Goal: Navigation & Orientation: Find specific page/section

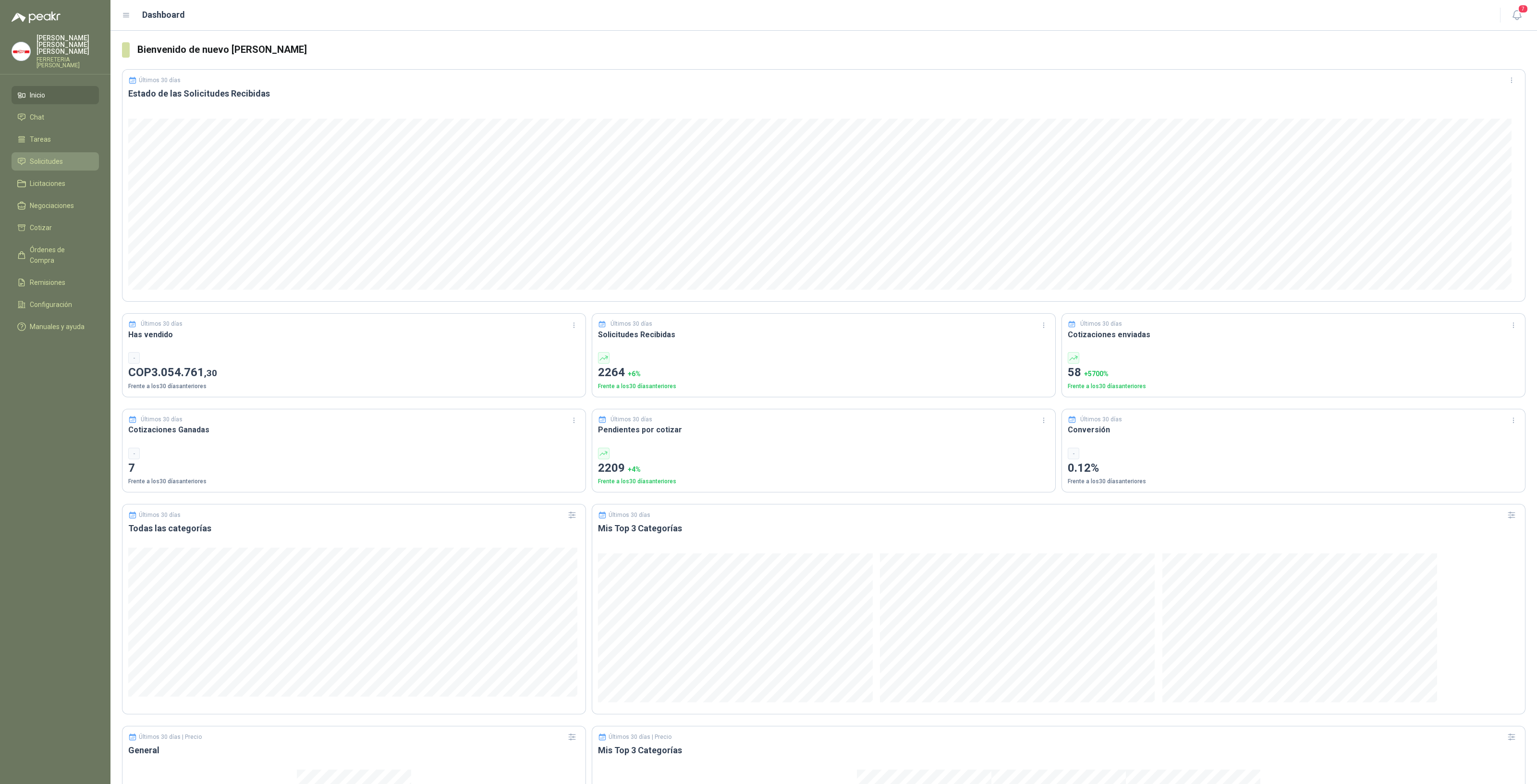
click at [60, 152] on link "Solicitudes" at bounding box center [55, 161] width 88 height 18
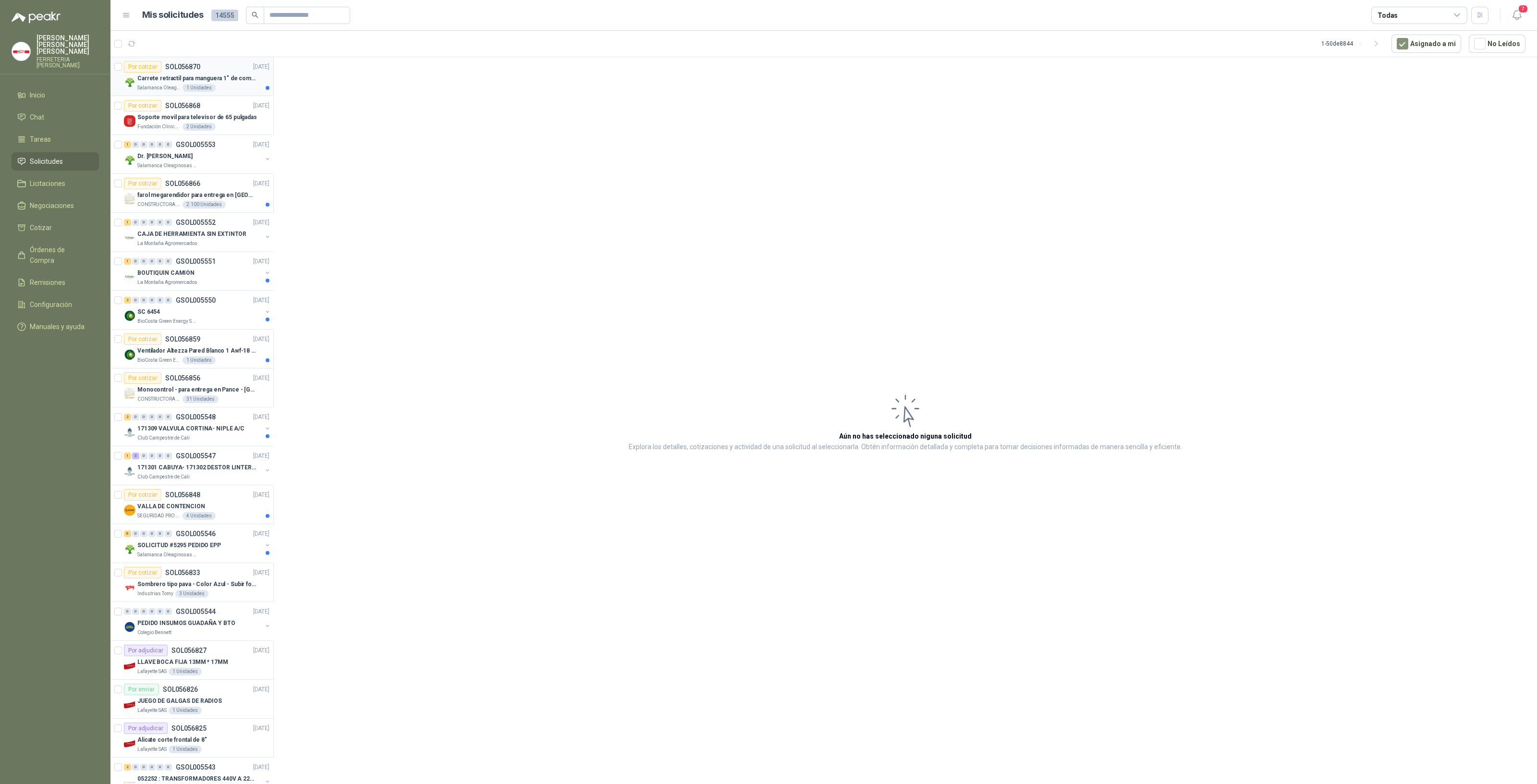
click at [229, 84] on div "Salamanca Oleaginosas SAS 1 Unidades" at bounding box center [203, 88] width 132 height 8
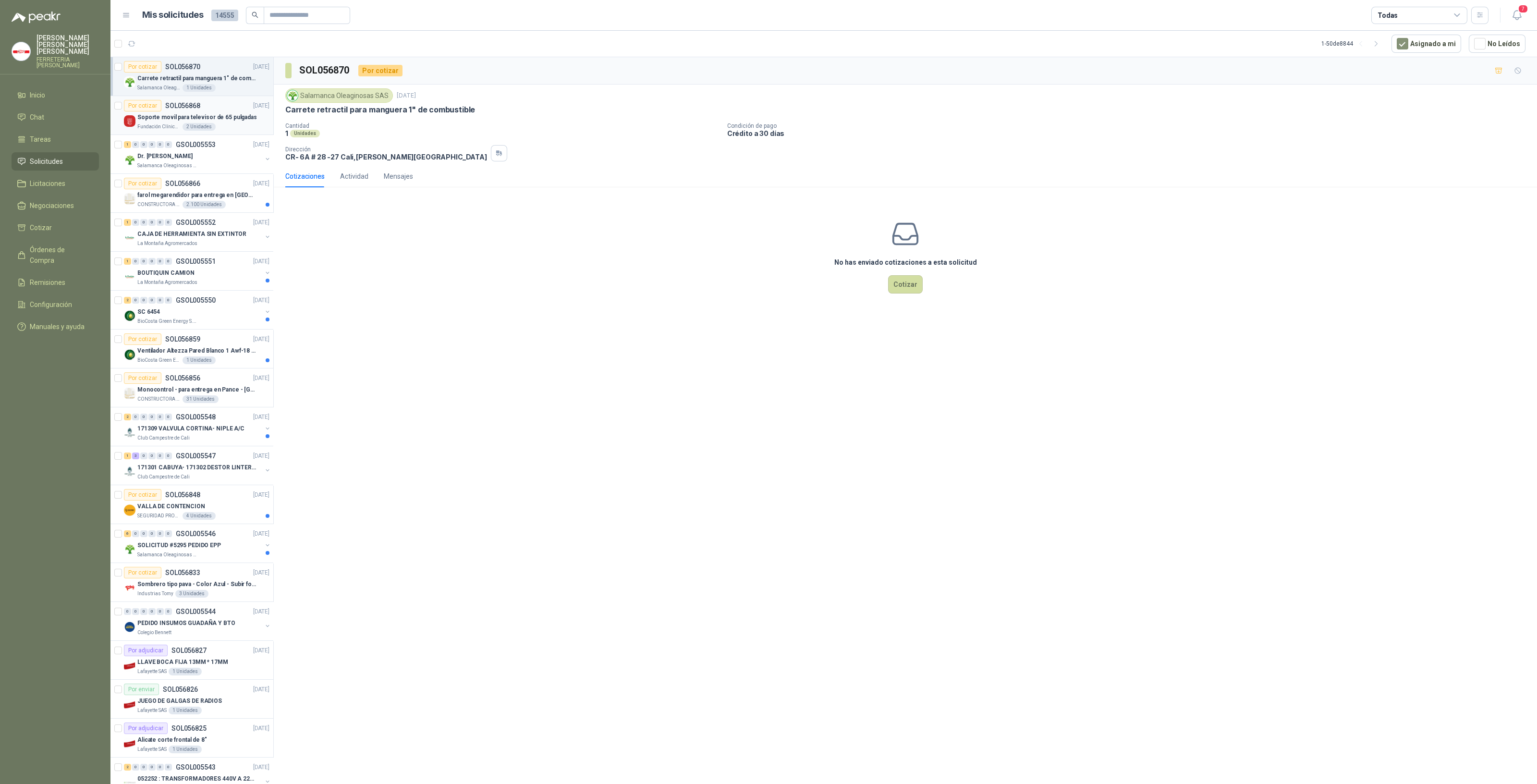
click at [218, 123] on div "Fundación Clínica Shaio 2 Unidades" at bounding box center [203, 126] width 132 height 8
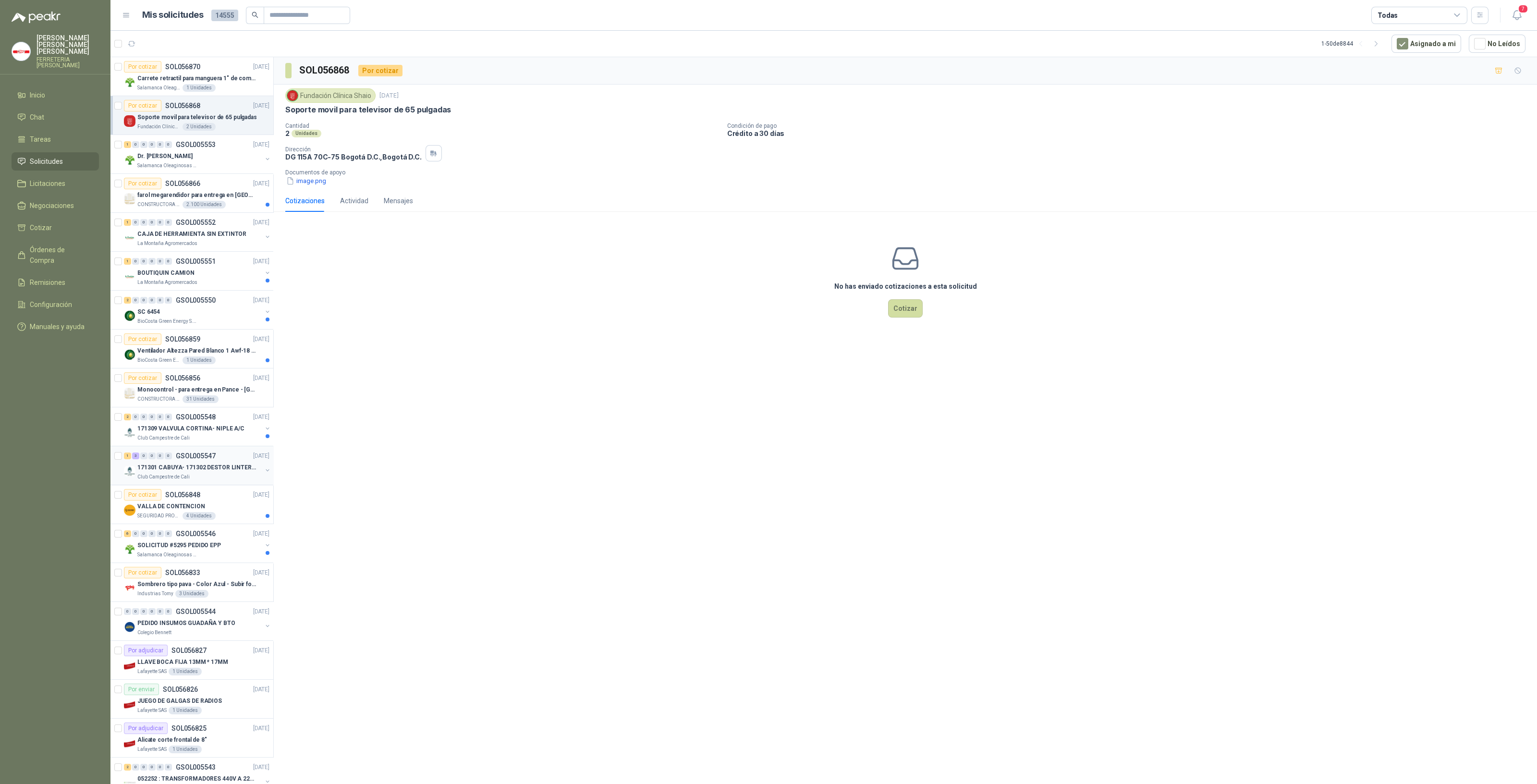
click at [235, 474] on div "Club Campestre de Cali" at bounding box center [199, 477] width 124 height 8
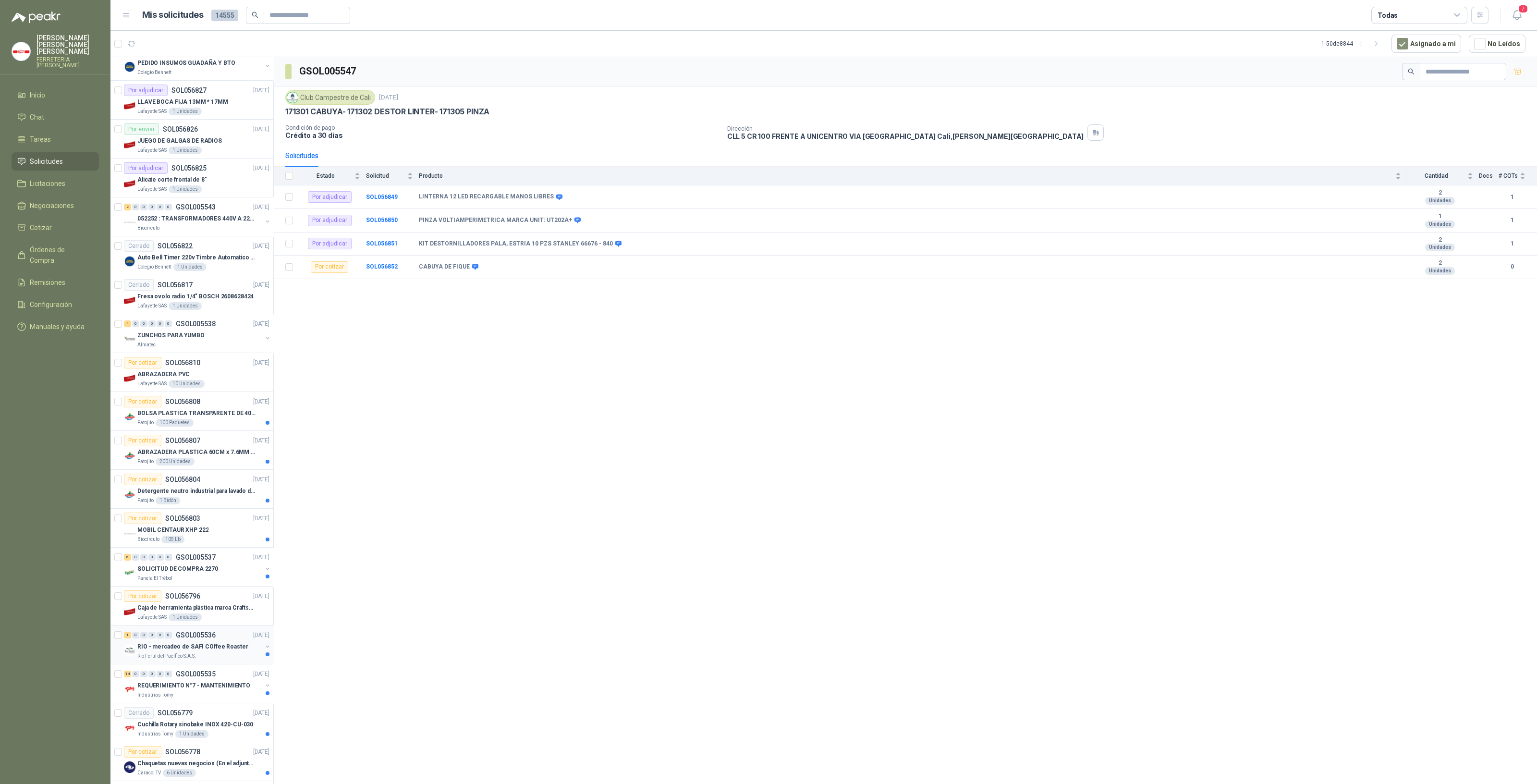
scroll to position [840, 0]
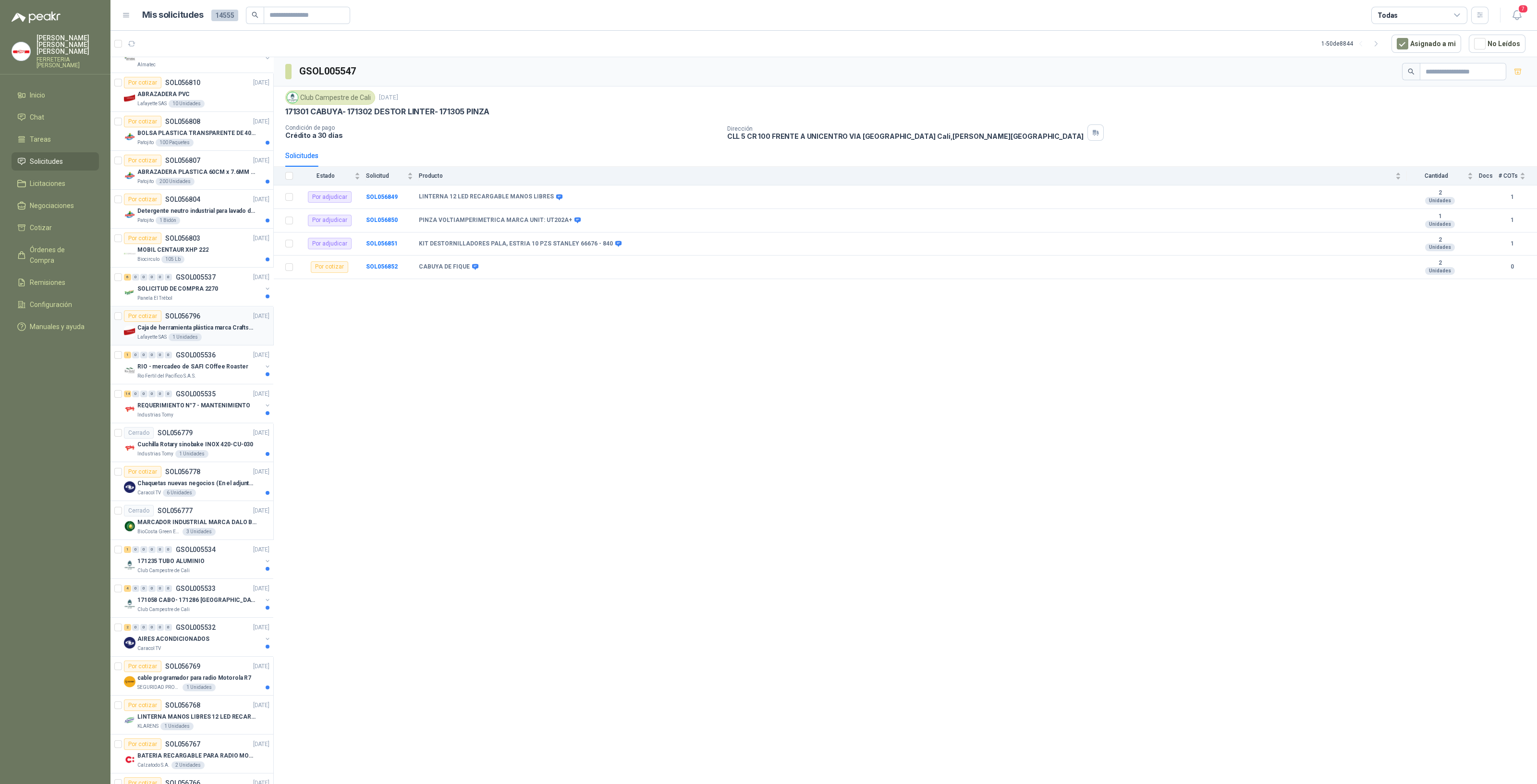
click at [218, 325] on p "Caja de herramienta plástica marca Craftsman de 26 pulgadas color rojo y nego" at bounding box center [197, 328] width 119 height 9
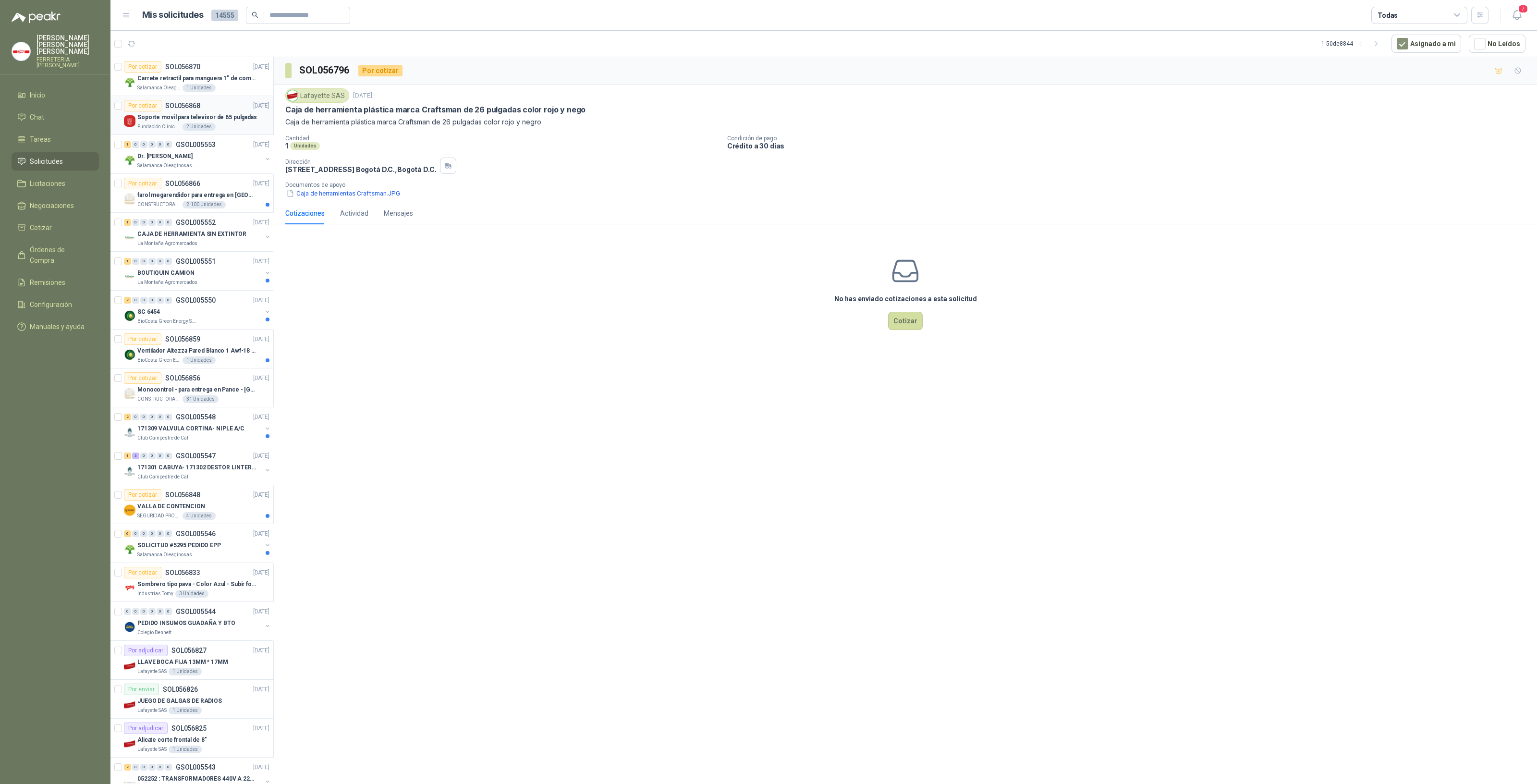
click at [205, 112] on div "Soporte movil para televisor de 65 pulgadas" at bounding box center [203, 117] width 132 height 11
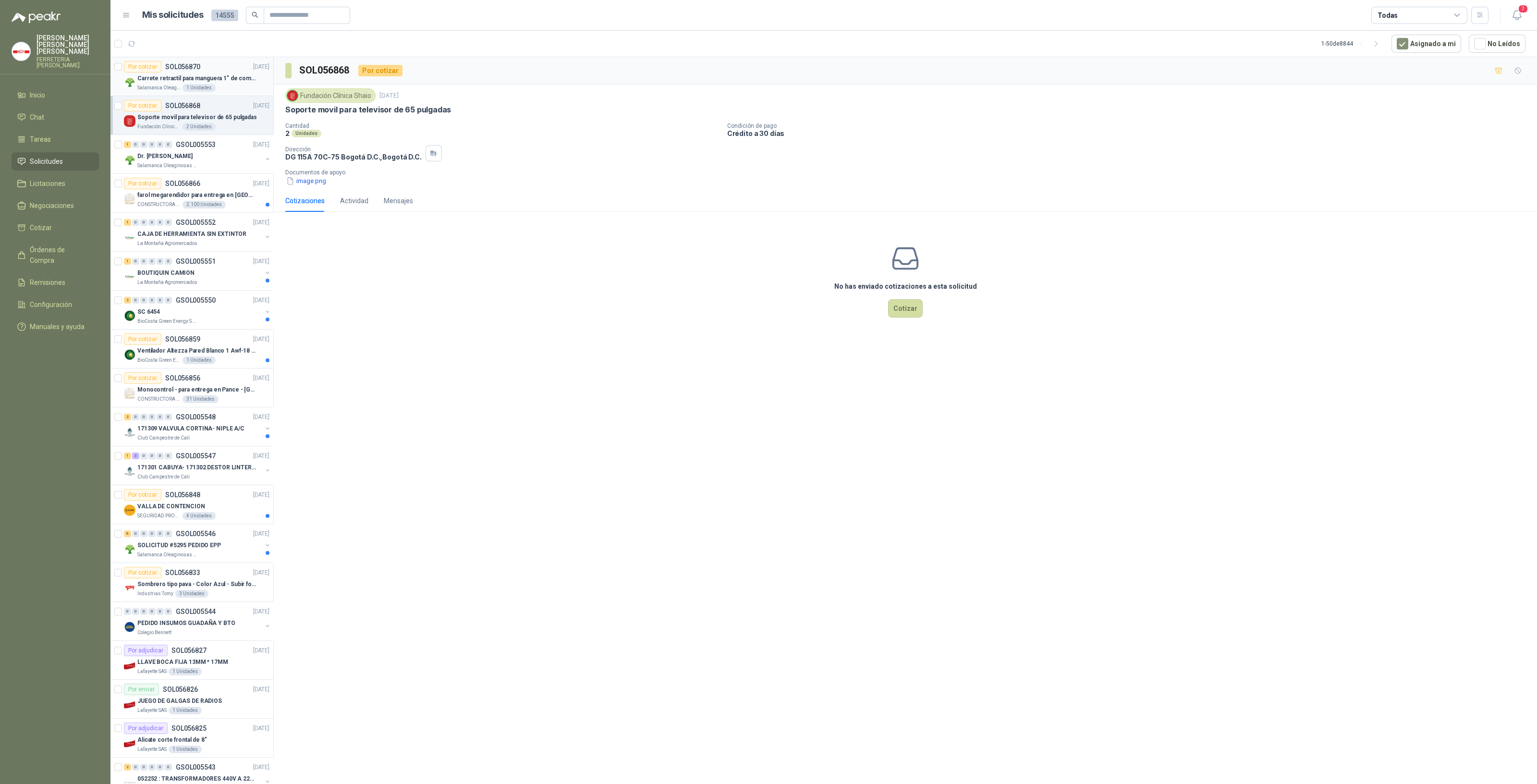
click at [232, 75] on p "Carrete retractil para manguera 1" de combustible" at bounding box center [197, 78] width 119 height 9
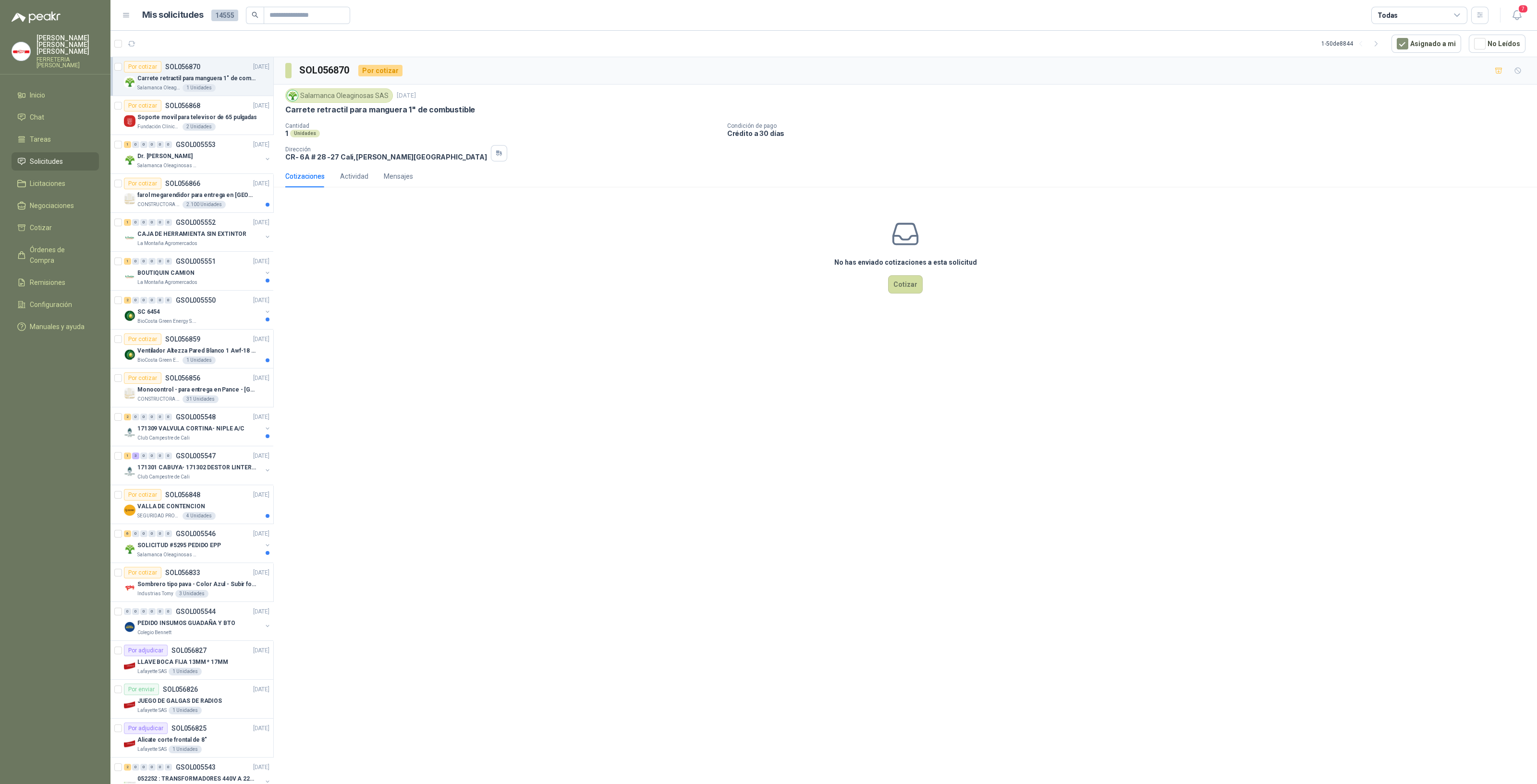
click at [53, 156] on span "Solicitudes" at bounding box center [47, 162] width 33 height 11
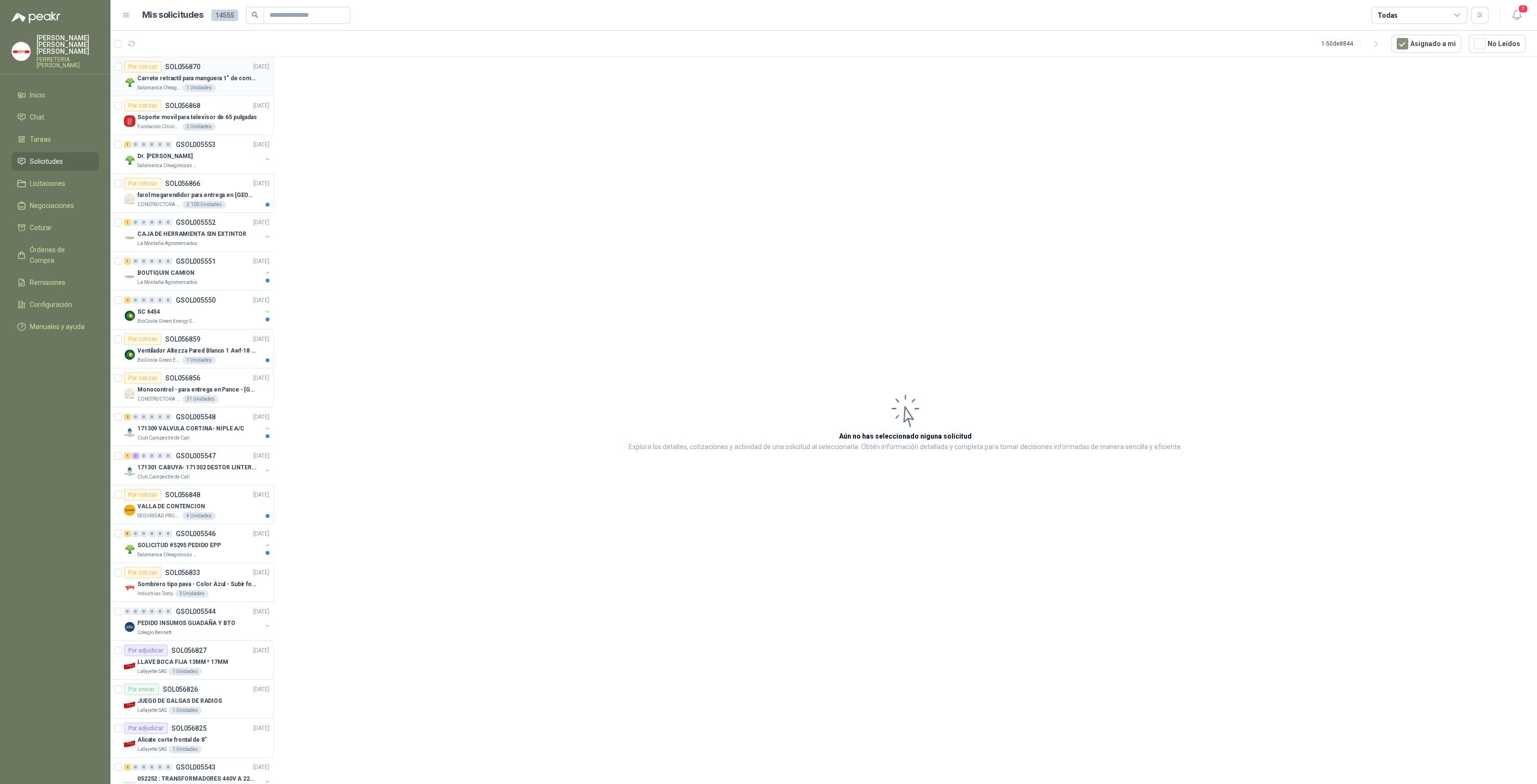
click at [163, 86] on p "Salamanca Oleaginosas SAS" at bounding box center [159, 88] width 43 height 8
